Goal: Task Accomplishment & Management: Complete application form

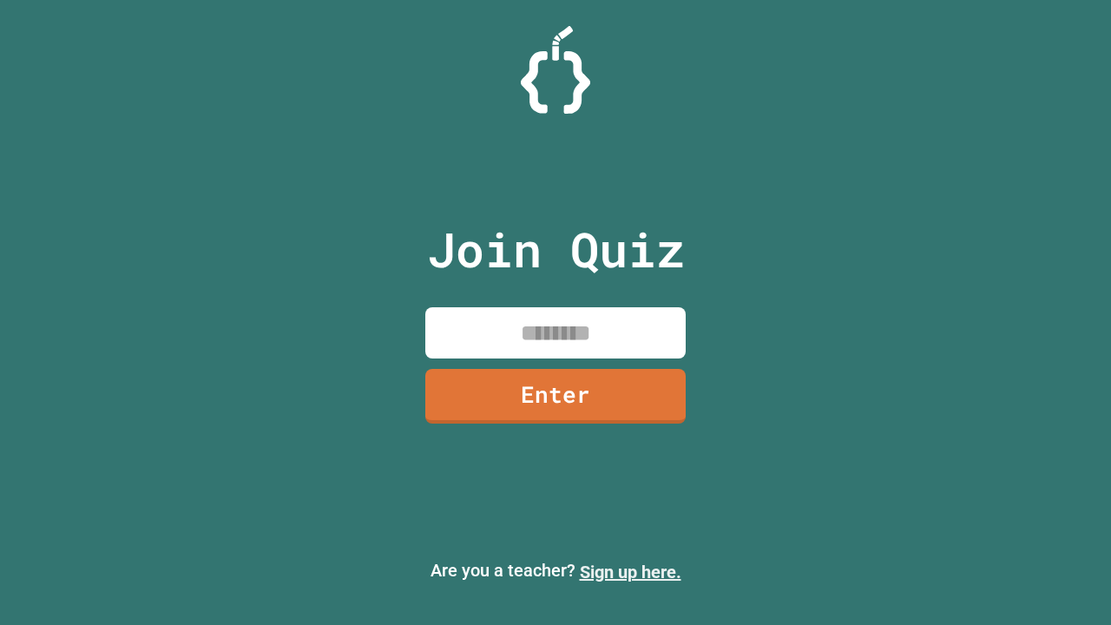
click at [630, 572] on link "Sign up here." at bounding box center [631, 572] width 102 height 21
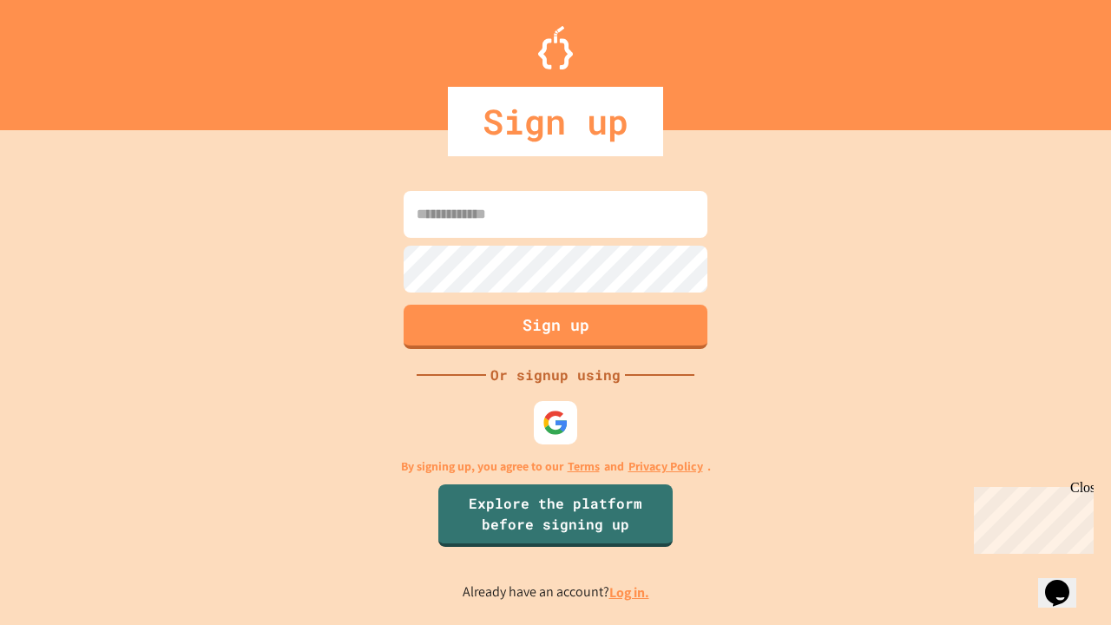
click at [630, 592] on link "Log in." at bounding box center [629, 592] width 40 height 18
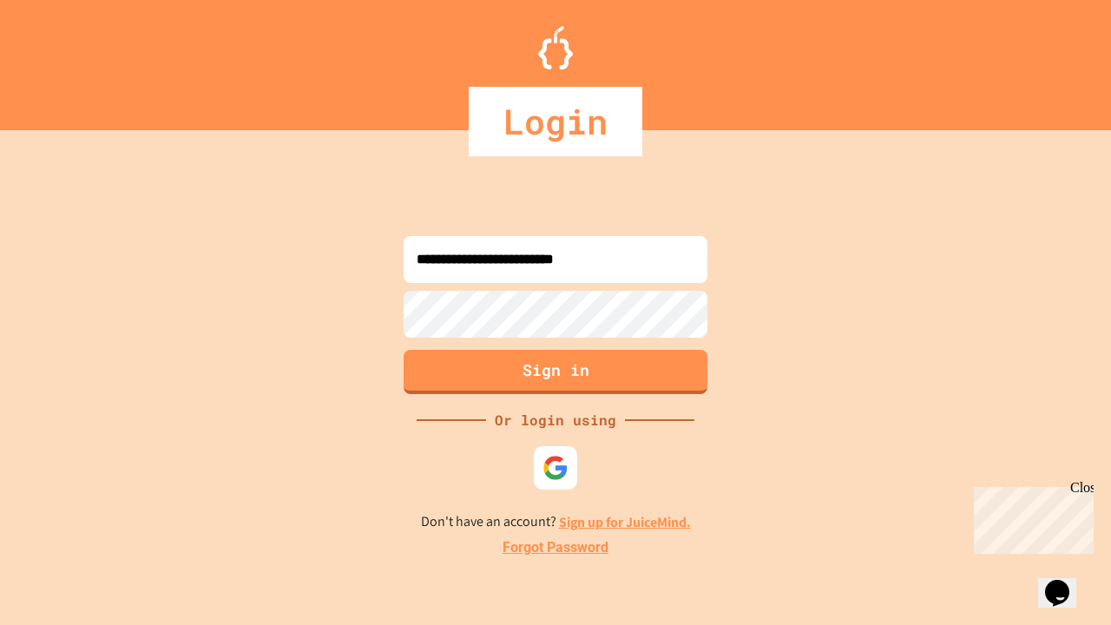
type input "**********"
